Goal: Navigation & Orientation: Find specific page/section

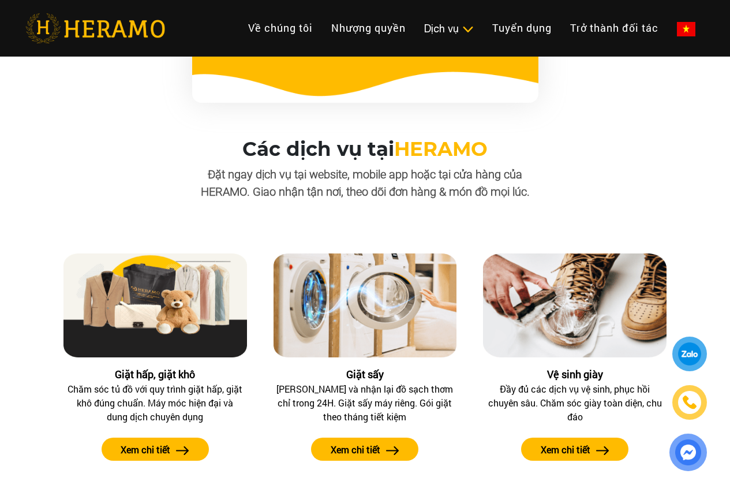
scroll to position [1037, 0]
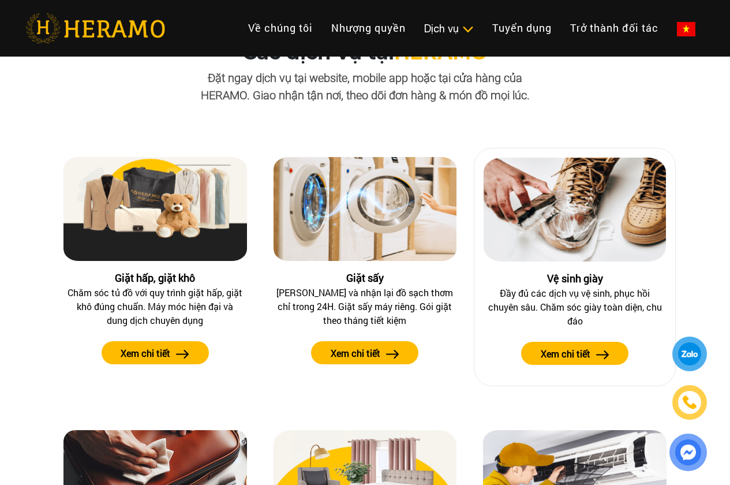
click at [568, 348] on label "Xem chi tiết" at bounding box center [566, 354] width 50 height 14
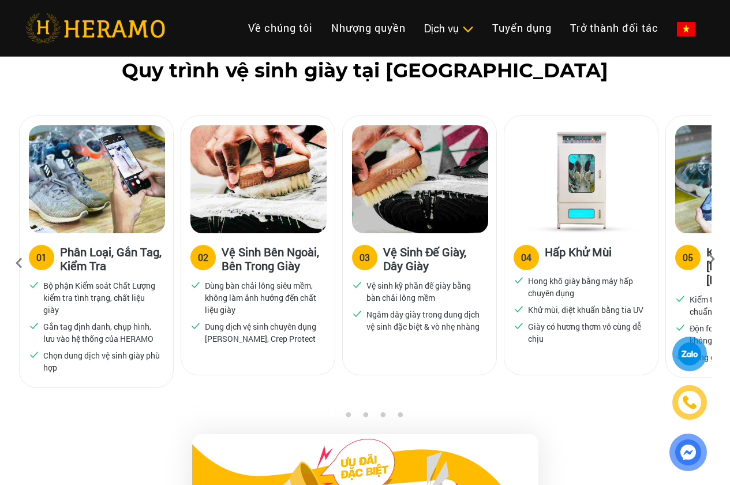
scroll to position [769, 0]
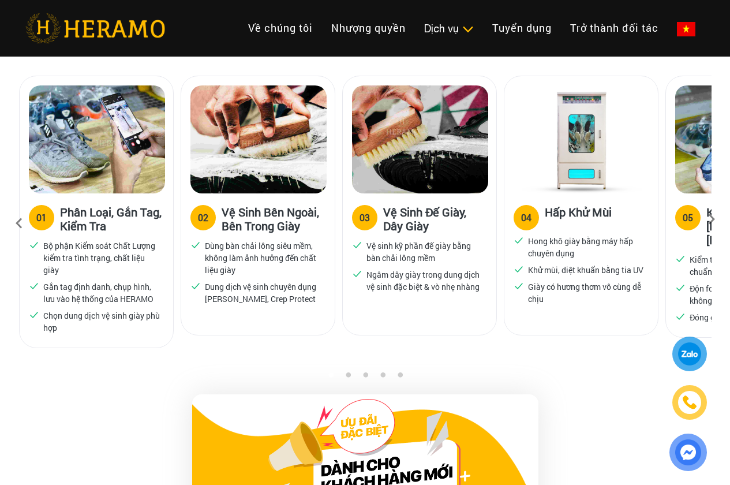
click at [714, 219] on icon at bounding box center [711, 222] width 21 height 7
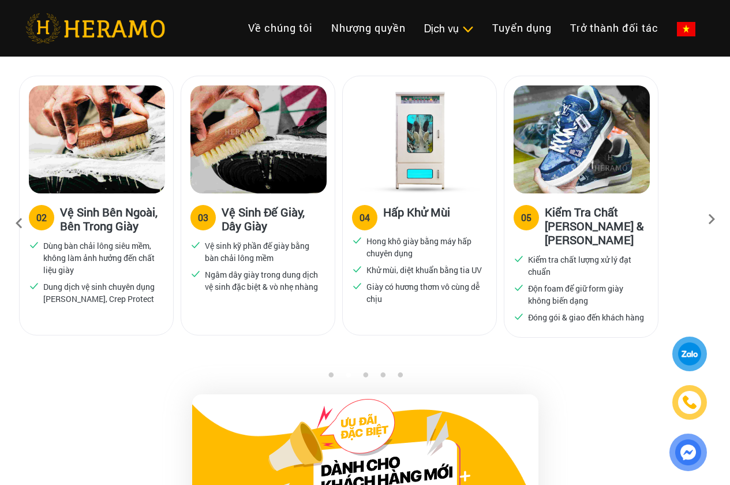
click at [714, 219] on icon at bounding box center [711, 222] width 21 height 7
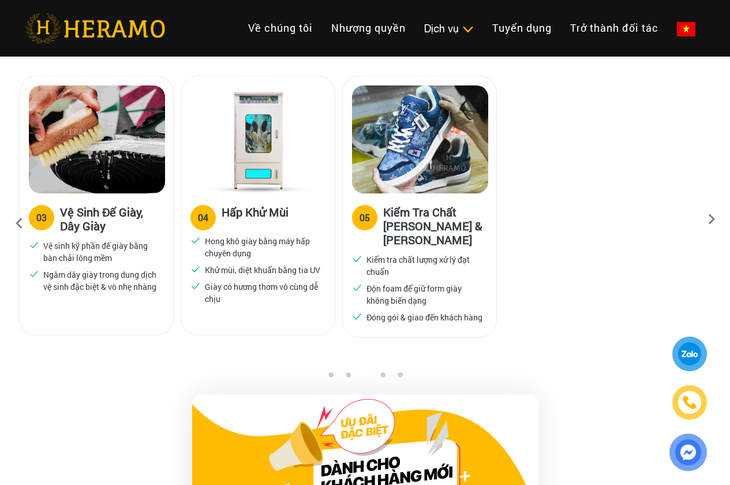
click at [714, 219] on icon at bounding box center [711, 222] width 21 height 7
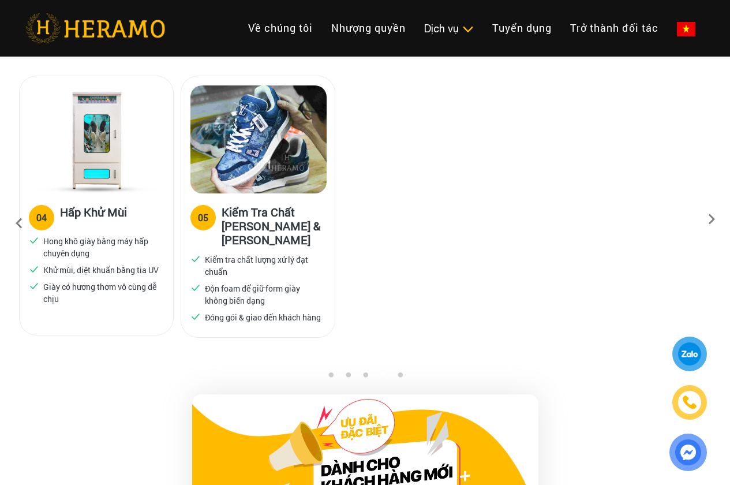
click at [688, 467] on div at bounding box center [688, 452] width 34 height 34
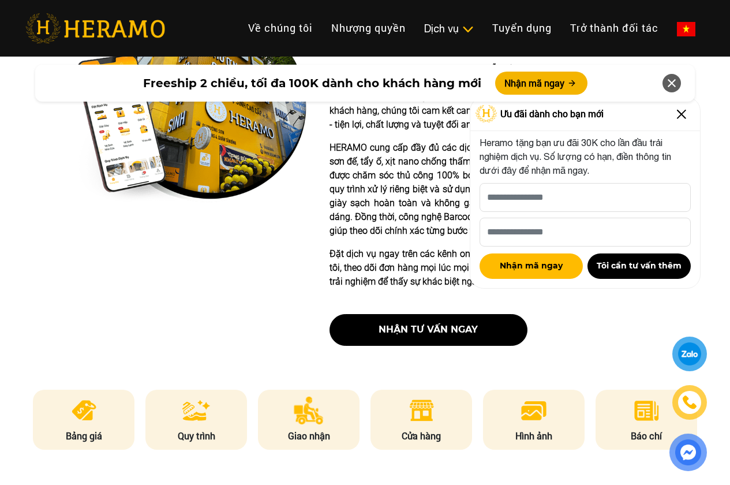
scroll to position [0, 0]
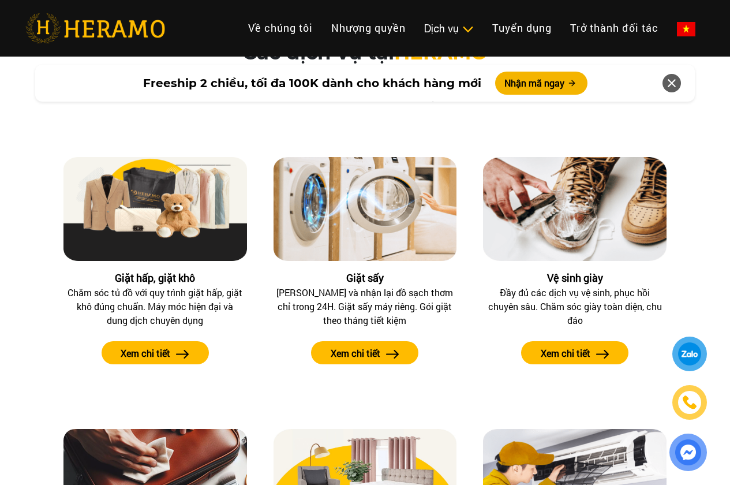
scroll to position [659, 0]
